Goal: Task Accomplishment & Management: Manage account settings

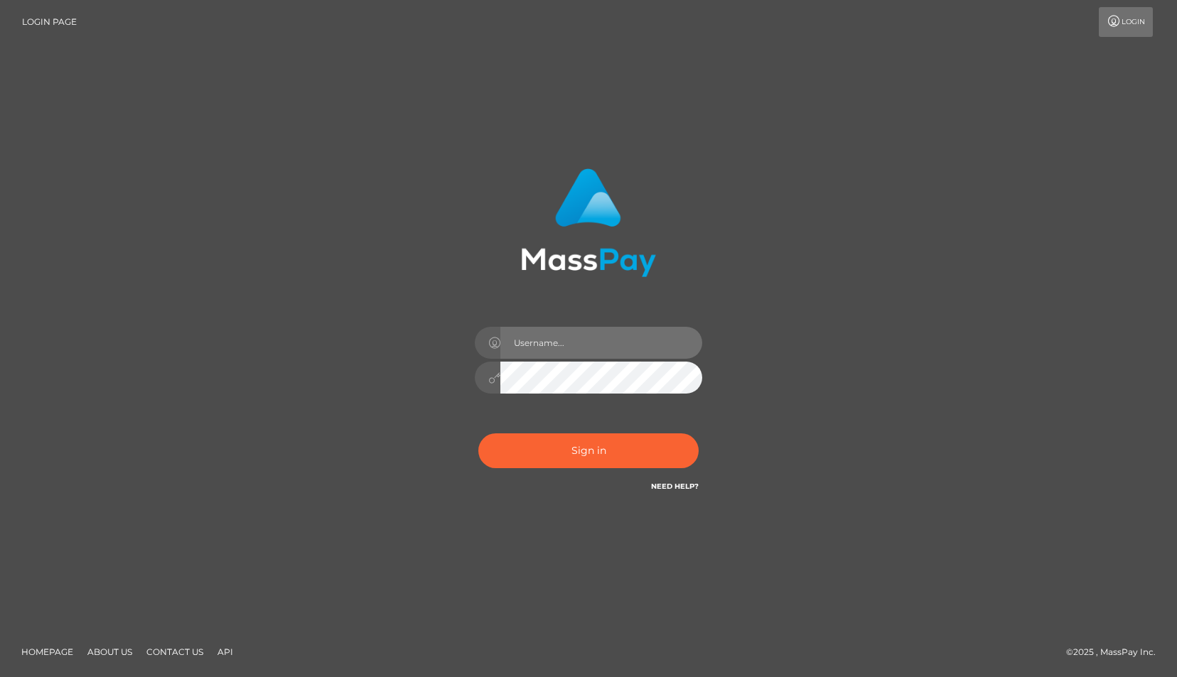
click at [542, 350] on input "text" at bounding box center [601, 343] width 202 height 32
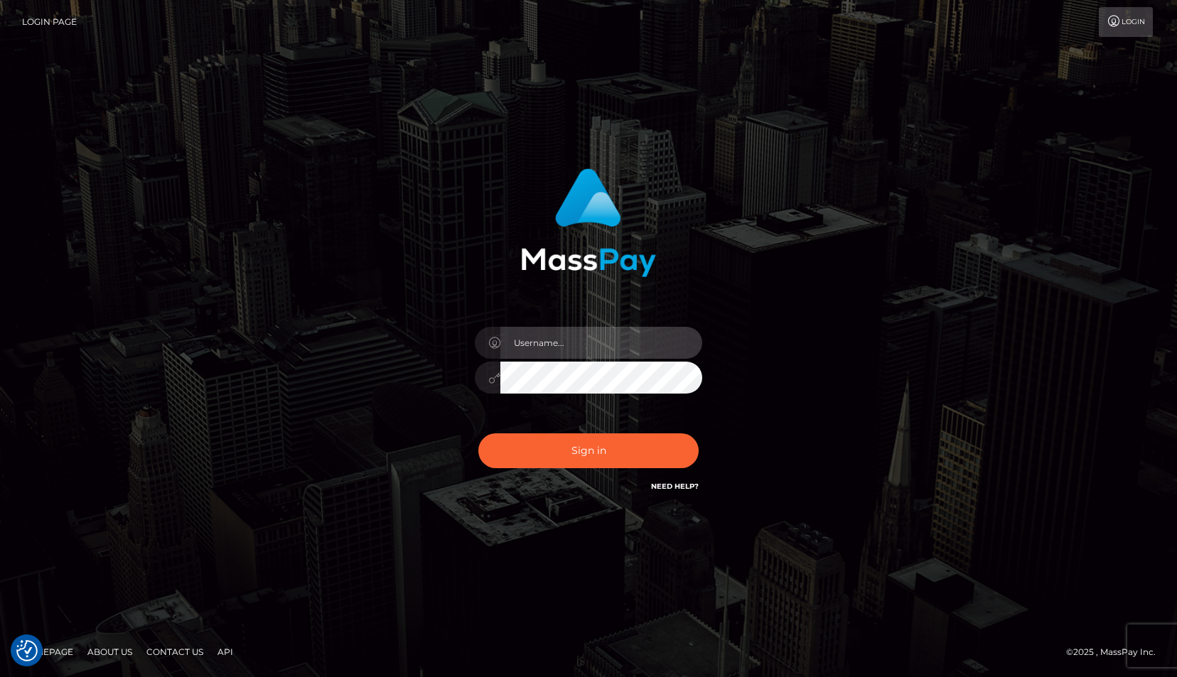
type input "mishmashkomoto@gmail.com"
click at [478, 434] on button "Sign in" at bounding box center [588, 451] width 220 height 35
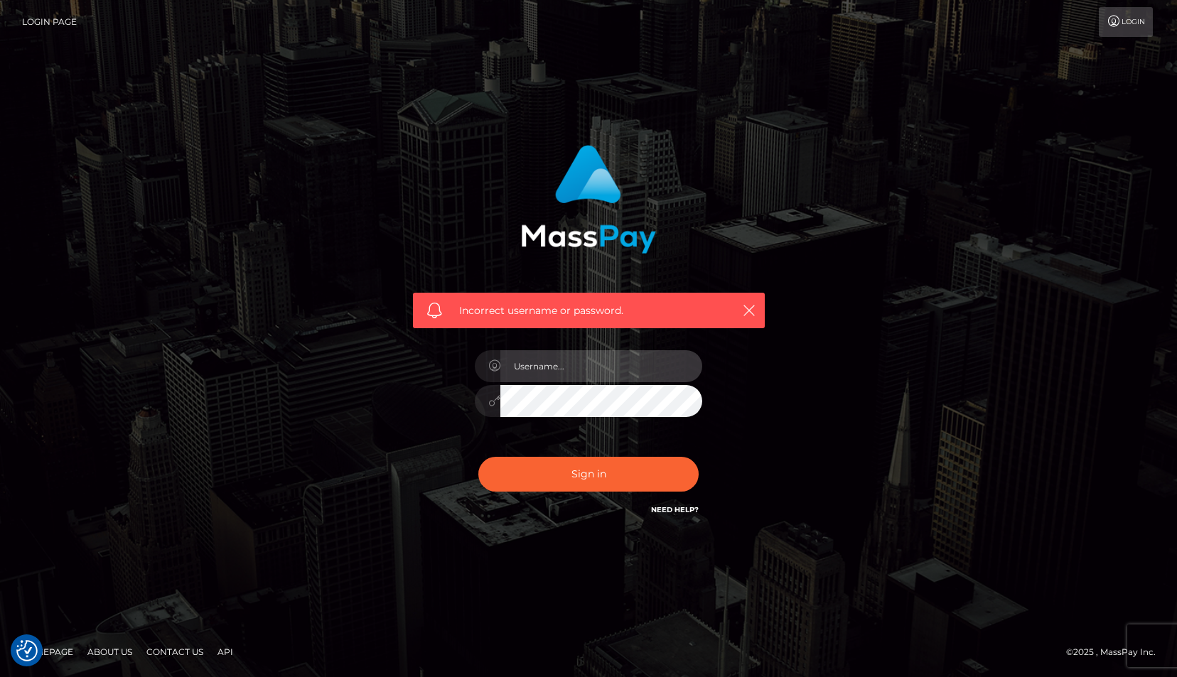
click at [585, 370] on input "text" at bounding box center [601, 366] width 202 height 32
type input "mishmashkomoto@gmail.com"
click at [478, 457] on button "Sign in" at bounding box center [588, 474] width 220 height 35
